Goal: Task Accomplishment & Management: Use online tool/utility

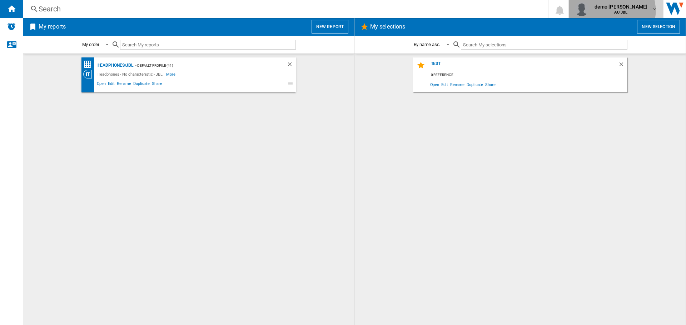
click at [627, 11] on b "AU JBL" at bounding box center [620, 12] width 13 height 5
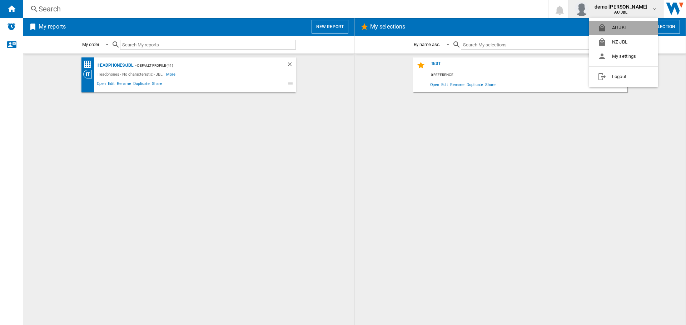
click at [618, 27] on button "AU JBL" at bounding box center [623, 28] width 69 height 14
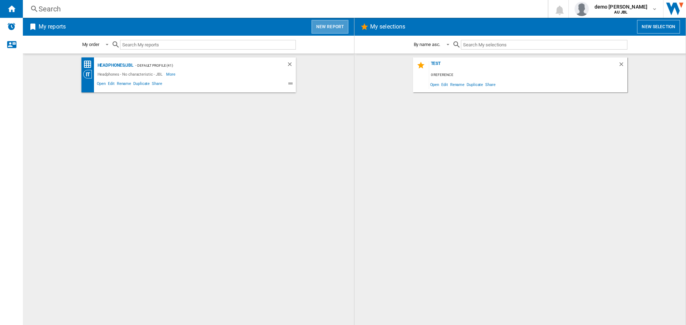
click at [331, 27] on button "New report" at bounding box center [329, 27] width 37 height 14
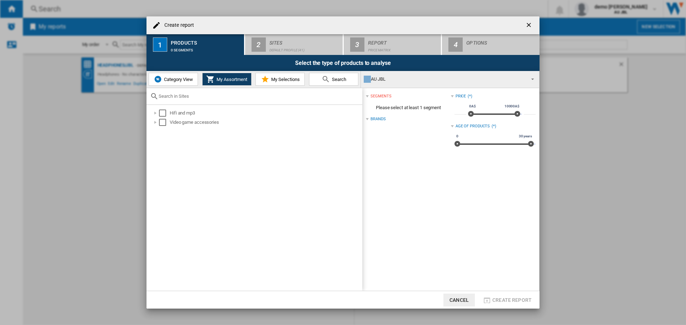
click at [171, 77] on span "Category View" at bounding box center [177, 79] width 31 height 5
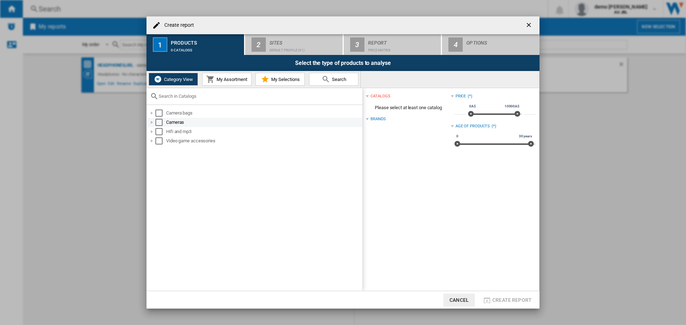
click at [155, 121] on div at bounding box center [151, 122] width 7 height 7
click at [166, 139] on div "Select" at bounding box center [166, 140] width 7 height 7
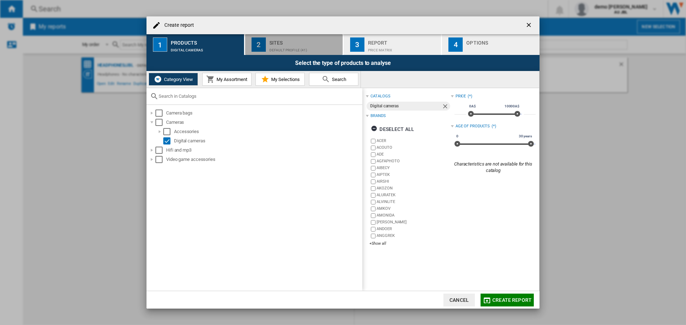
click at [280, 41] on div "Sites" at bounding box center [304, 40] width 70 height 7
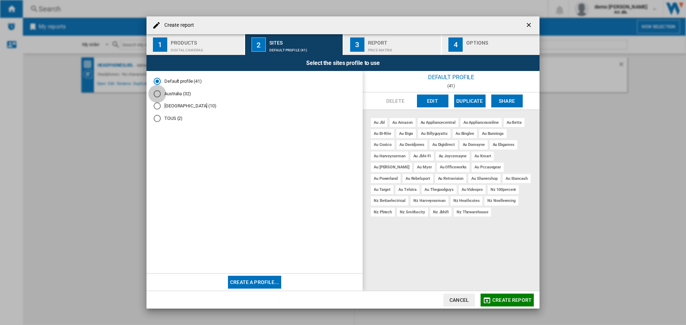
click at [155, 95] on div "Australia (32)" at bounding box center [157, 93] width 7 height 7
click at [510, 296] on button "Create report" at bounding box center [506, 300] width 53 height 13
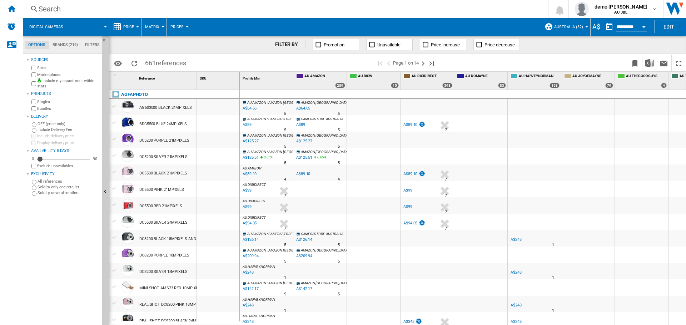
click at [69, 22] on button "Digital cameras" at bounding box center [49, 27] width 41 height 18
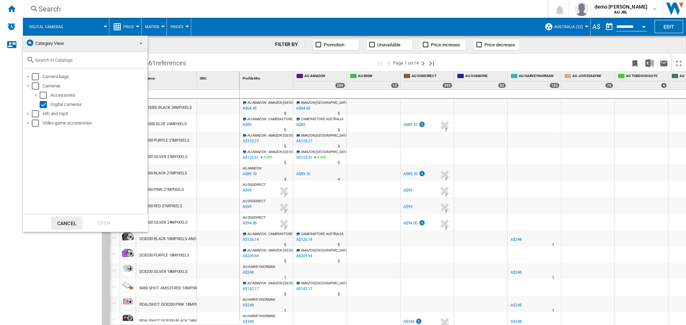
click at [54, 42] on span "Category View" at bounding box center [49, 43] width 29 height 5
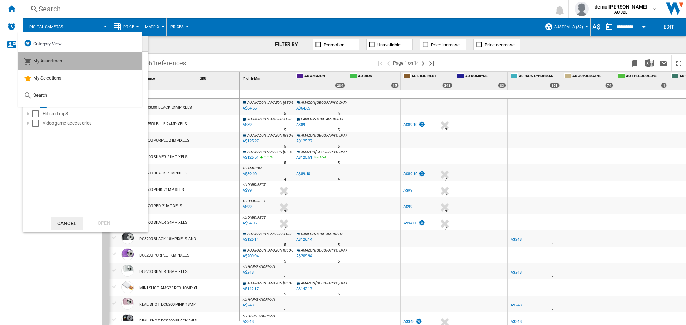
click at [43, 61] on span "My Assortment" at bounding box center [48, 60] width 30 height 5
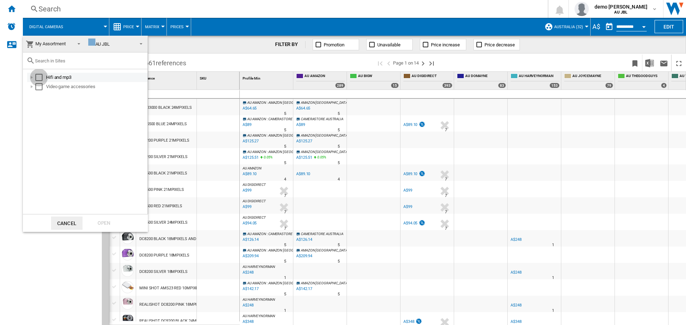
click at [36, 77] on div "Select" at bounding box center [38, 77] width 7 height 7
click at [102, 227] on div "Open" at bounding box center [103, 223] width 31 height 13
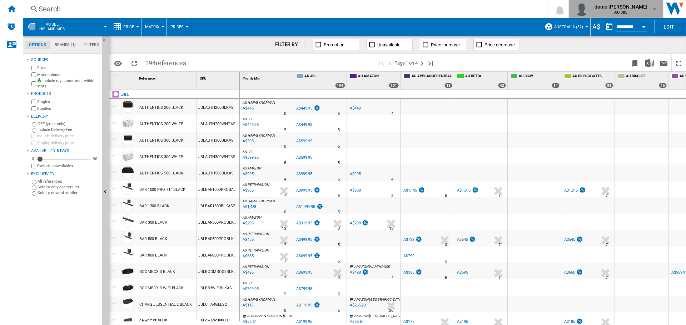
click at [648, 13] on div "demo [PERSON_NAME] AU JBL" at bounding box center [621, 8] width 60 height 11
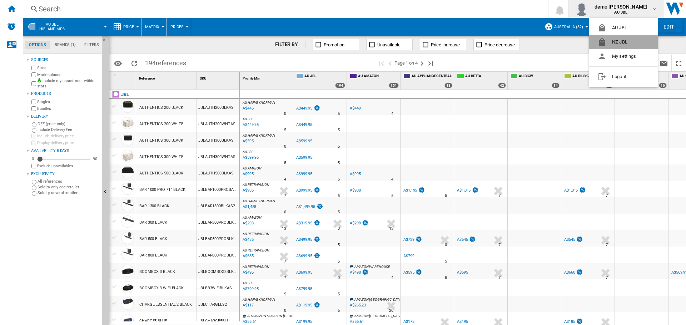
click at [616, 37] on button "NZ JBL" at bounding box center [623, 42] width 69 height 14
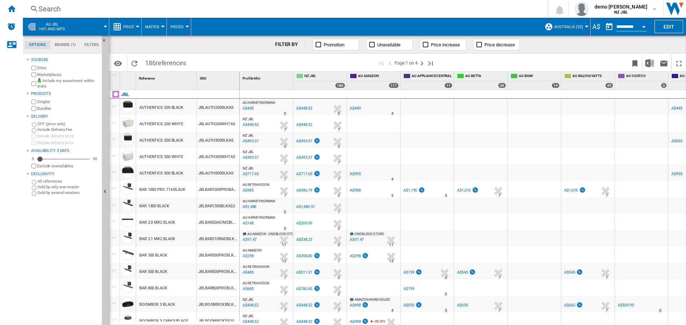
click at [56, 23] on span "AU JBL Hifi and mp3" at bounding box center [51, 26] width 25 height 9
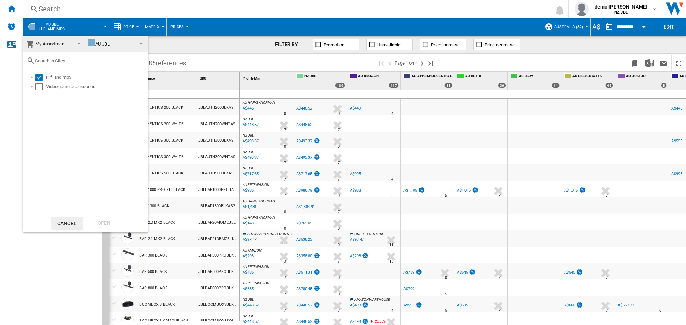
click at [58, 21] on md-backdrop at bounding box center [343, 162] width 686 height 325
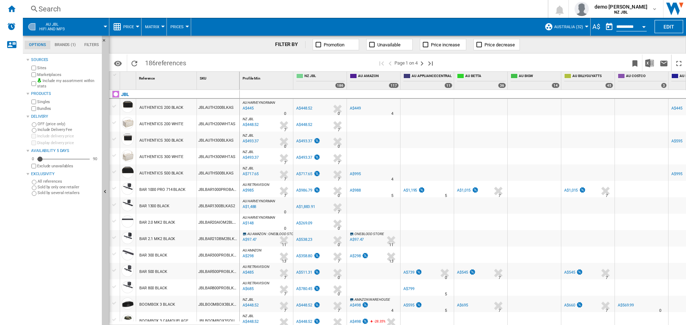
click at [571, 27] on span "Australia (32)" at bounding box center [568, 27] width 29 height 5
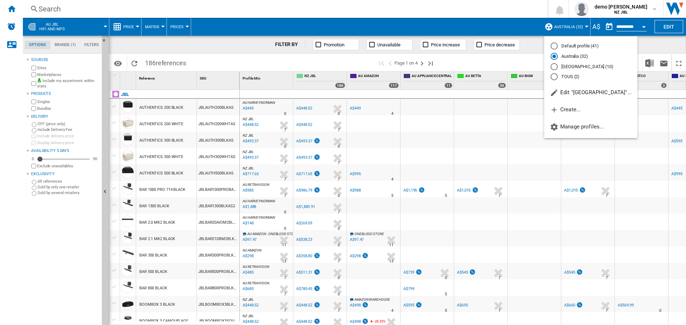
click at [562, 68] on md-radio-button "[GEOGRAPHIC_DATA] (10)" at bounding box center [590, 66] width 80 height 7
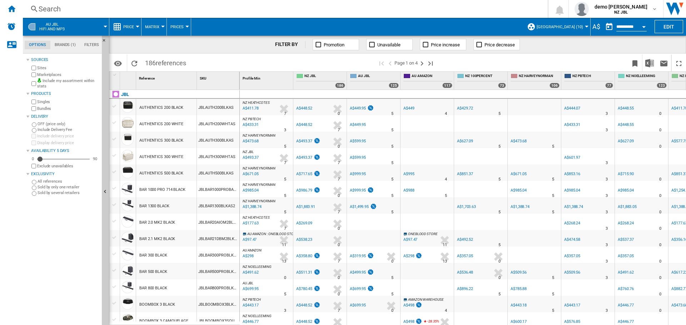
click at [595, 24] on div "A$" at bounding box center [595, 26] width 11 height 9
click at [599, 26] on div "A$" at bounding box center [595, 26] width 11 height 9
click at [598, 27] on div "A$" at bounding box center [595, 26] width 11 height 9
click at [597, 26] on div "A$" at bounding box center [595, 26] width 11 height 9
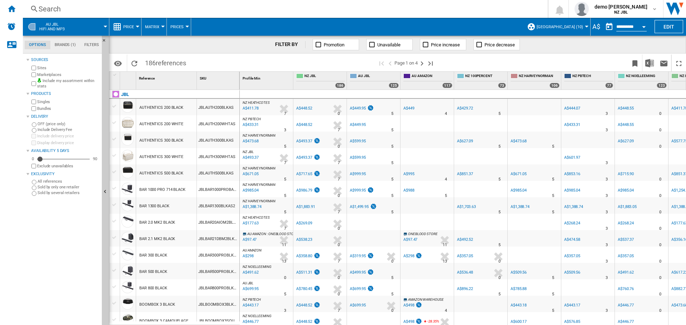
click at [597, 26] on div "A$" at bounding box center [595, 26] width 11 height 9
click at [593, 27] on div "A$" at bounding box center [595, 26] width 11 height 9
drag, startPoint x: 599, startPoint y: 26, endPoint x: 667, endPoint y: 26, distance: 68.6
click at [667, 26] on md-menu-bar "AU JBL Hifi and mp3 Price Price Price Matrix Price Ranking Analytics Base 100 S…" at bounding box center [354, 27] width 663 height 18
click at [667, 26] on button "Edit" at bounding box center [668, 26] width 29 height 13
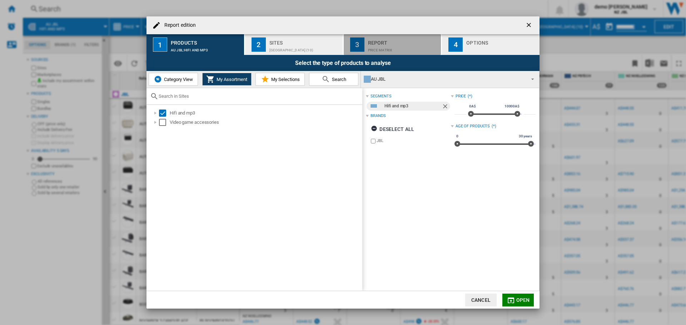
click at [373, 41] on div "Report" at bounding box center [403, 40] width 70 height 7
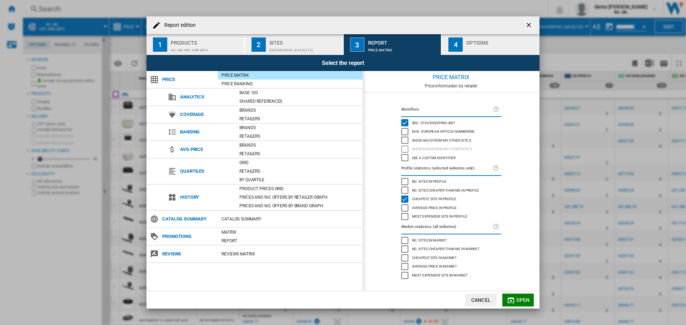
click at [309, 41] on div "Sites" at bounding box center [304, 40] width 70 height 7
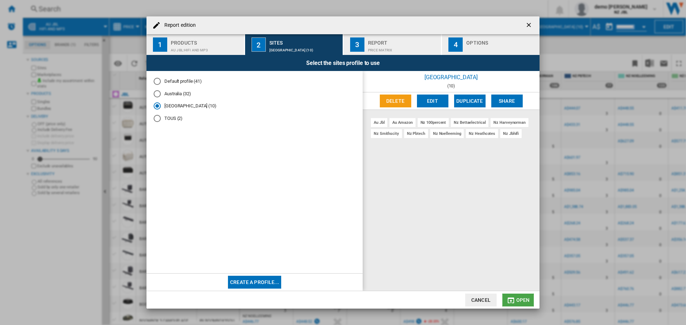
click at [522, 300] on span "Open" at bounding box center [523, 300] width 14 height 6
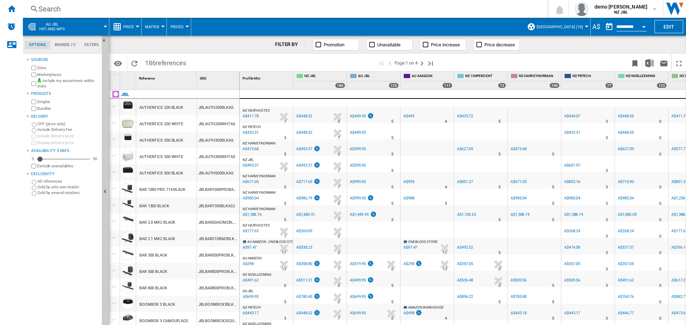
click at [593, 26] on div "A$" at bounding box center [595, 26] width 11 height 9
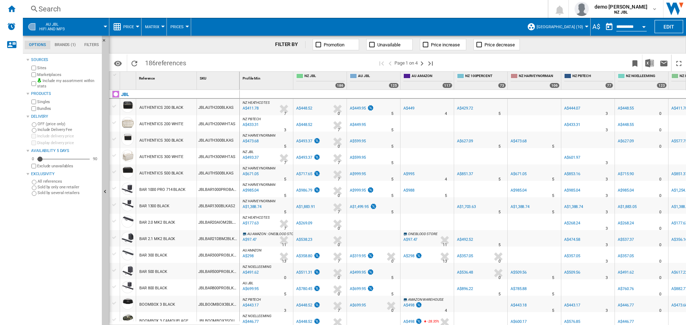
click at [593, 26] on div "A$" at bounding box center [595, 26] width 11 height 9
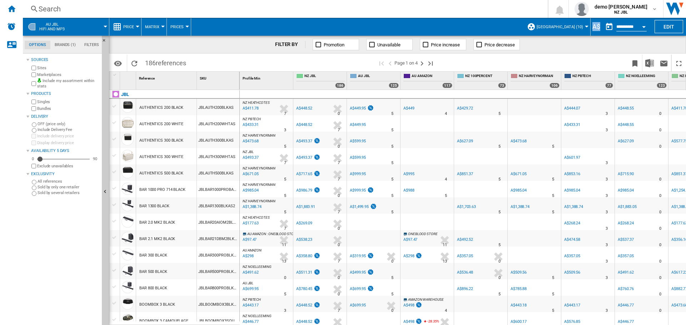
click at [598, 26] on div "A$" at bounding box center [595, 26] width 11 height 9
click at [653, 8] on md-icon "button" at bounding box center [654, 9] width 6 height 6
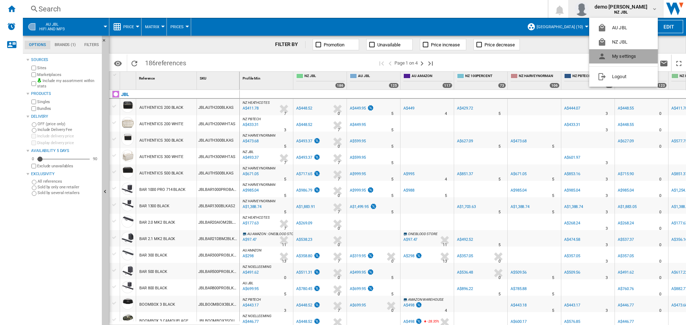
click at [609, 55] on button "My settings" at bounding box center [623, 56] width 69 height 14
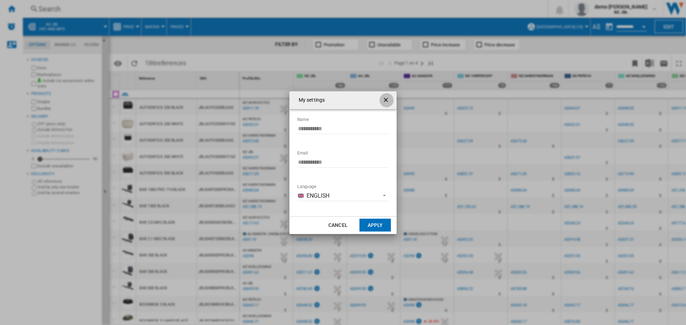
click at [385, 101] on ng-md-icon "getI18NText('BUTTONS.CLOSE_DIALOG')" at bounding box center [386, 100] width 9 height 9
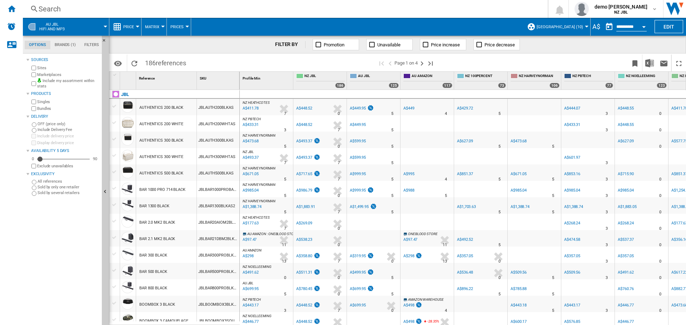
click at [592, 24] on div "A$" at bounding box center [595, 26] width 11 height 9
click at [535, 27] on ng-md-icon at bounding box center [531, 26] width 9 height 9
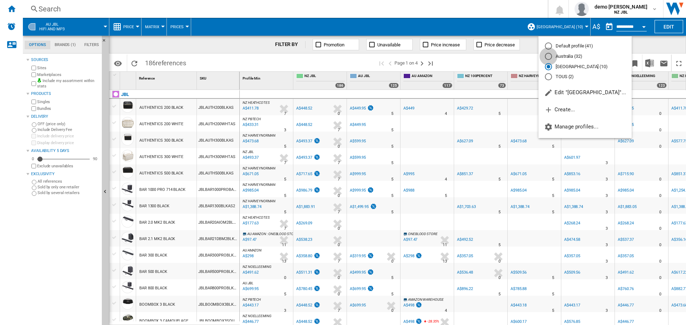
click at [548, 55] on div "Australia (32)" at bounding box center [548, 56] width 7 height 7
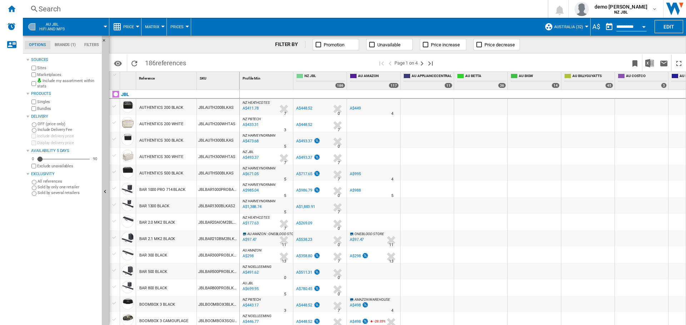
click at [595, 26] on div "A$" at bounding box center [595, 26] width 11 height 9
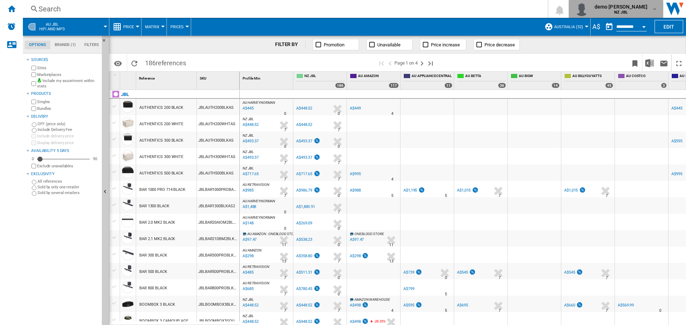
click at [648, 11] on div "demo [PERSON_NAME] NZ JBL" at bounding box center [621, 8] width 60 height 11
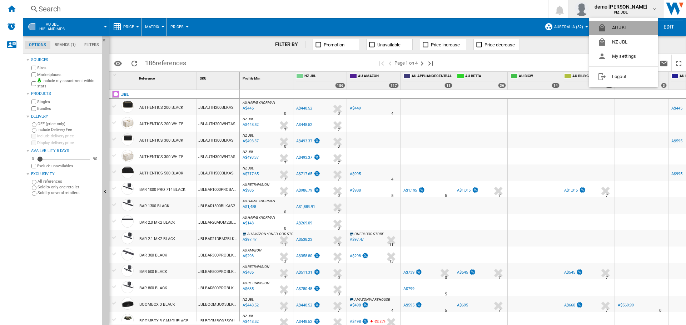
click at [599, 24] on button "AU JBL" at bounding box center [623, 28] width 69 height 14
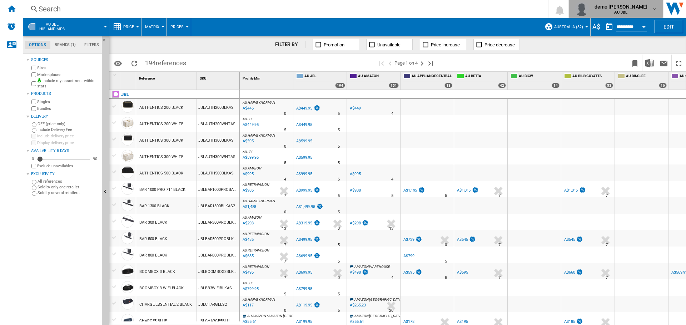
click at [652, 8] on md-icon "button" at bounding box center [654, 9] width 6 height 6
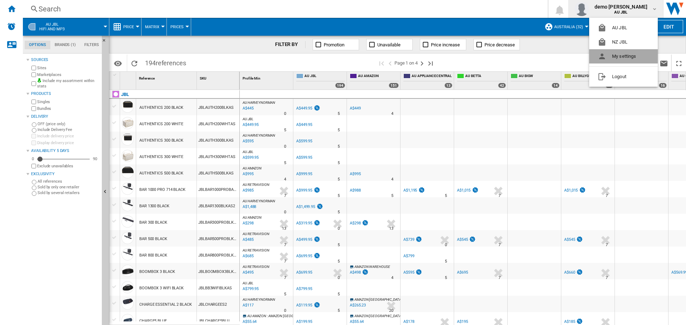
click at [611, 54] on button "My settings" at bounding box center [623, 56] width 69 height 14
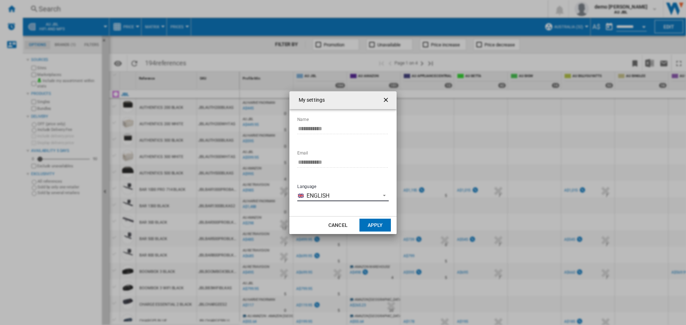
click at [376, 199] on span "English" at bounding box center [341, 196] width 70 height 8
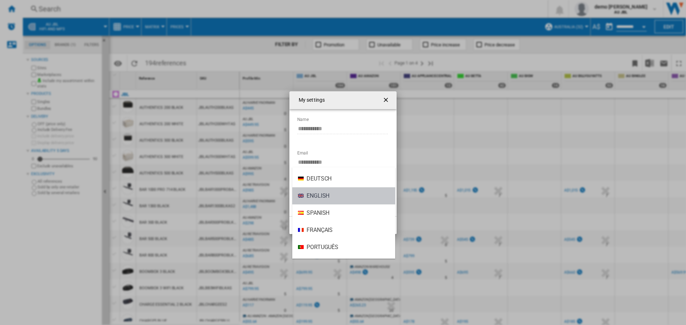
click at [376, 199] on md-option "English" at bounding box center [343, 195] width 103 height 17
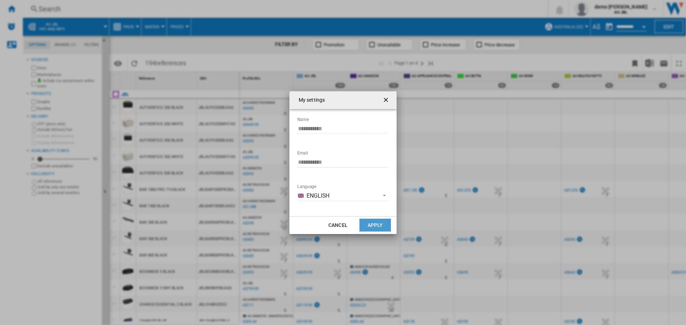
click at [372, 227] on button "Apply" at bounding box center [374, 225] width 31 height 13
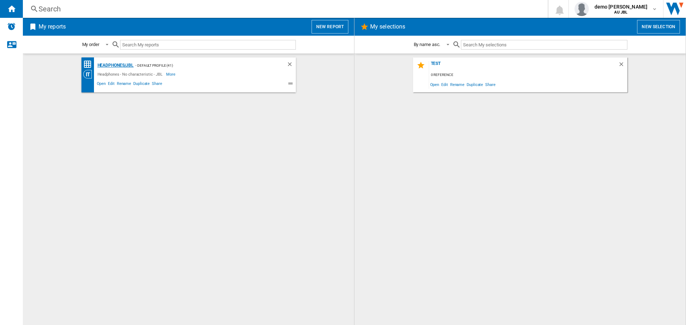
click at [108, 63] on div "Headphones/JBL" at bounding box center [115, 65] width 38 height 9
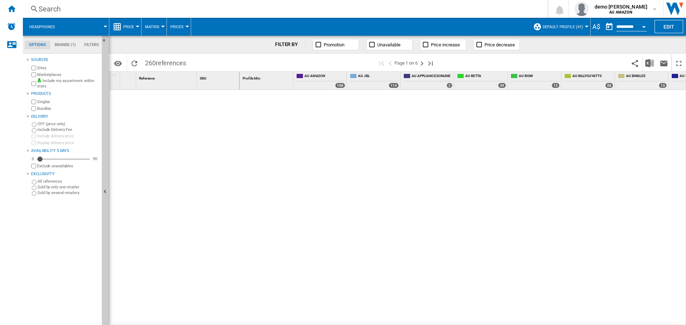
click at [595, 26] on div "A$" at bounding box center [595, 26] width 11 height 9
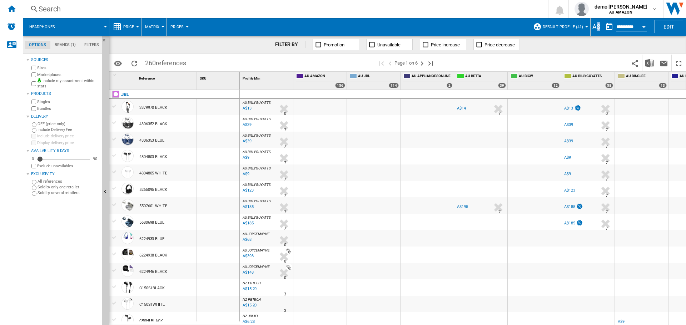
click at [595, 26] on div "A$" at bounding box center [595, 26] width 11 height 9
click at [573, 26] on span "Default profile (41)" at bounding box center [562, 27] width 40 height 5
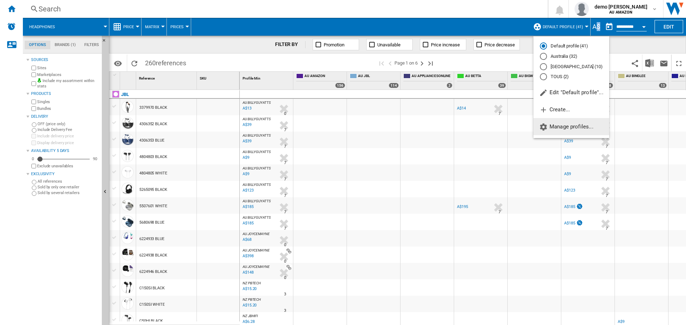
click at [557, 126] on span "Manage profiles..." at bounding box center [566, 127] width 54 height 6
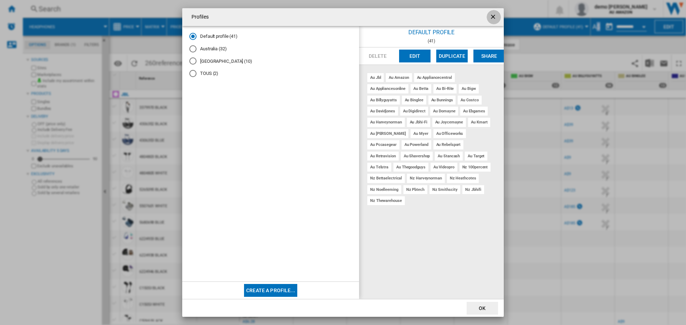
click at [495, 13] on ng-md-icon "getI18NText('BUTTONS.CLOSE_DIALOG')" at bounding box center [493, 17] width 9 height 9
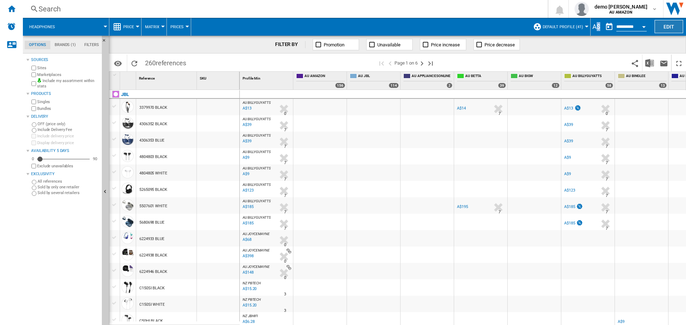
click at [661, 26] on button "Edit" at bounding box center [668, 26] width 29 height 13
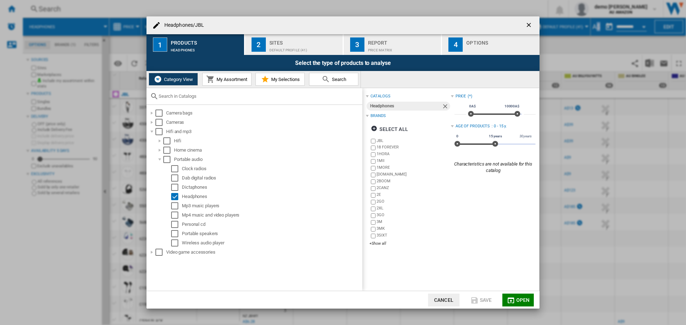
click at [315, 41] on div "Sites" at bounding box center [304, 40] width 70 height 7
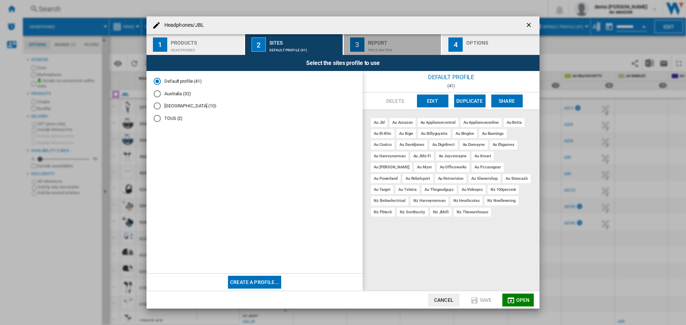
click at [375, 46] on div "Price Matrix" at bounding box center [403, 48] width 70 height 7
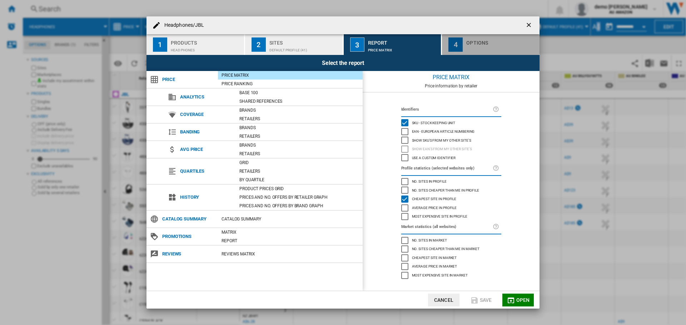
click at [503, 39] on div "Options" at bounding box center [501, 40] width 70 height 7
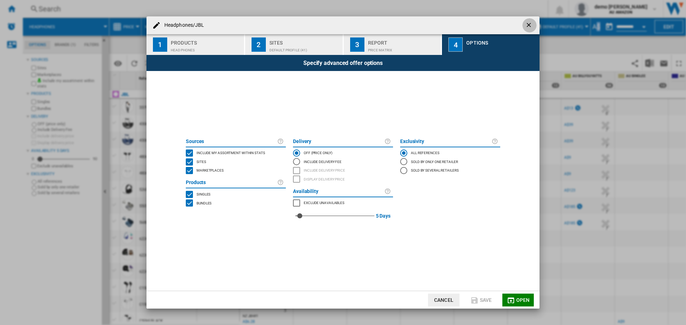
click at [529, 23] on ng-md-icon "getI18NText('BUTTONS.CLOSE_DIALOG')" at bounding box center [529, 25] width 9 height 9
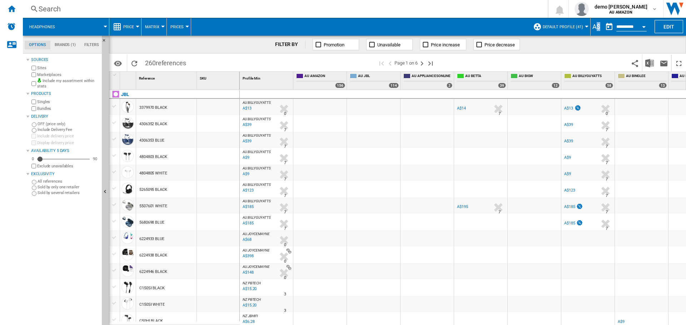
click at [598, 28] on div "A$" at bounding box center [595, 26] width 11 height 9
click at [593, 27] on div "A$" at bounding box center [595, 26] width 11 height 9
click at [651, 9] on md-icon "button" at bounding box center [654, 9] width 6 height 6
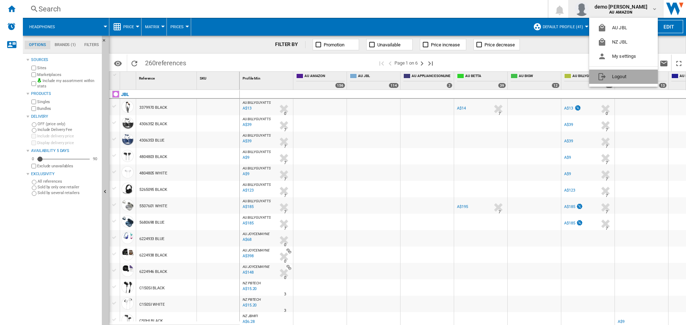
click at [612, 77] on button "Logout" at bounding box center [623, 77] width 69 height 14
